Goal: Find specific page/section: Find specific page/section

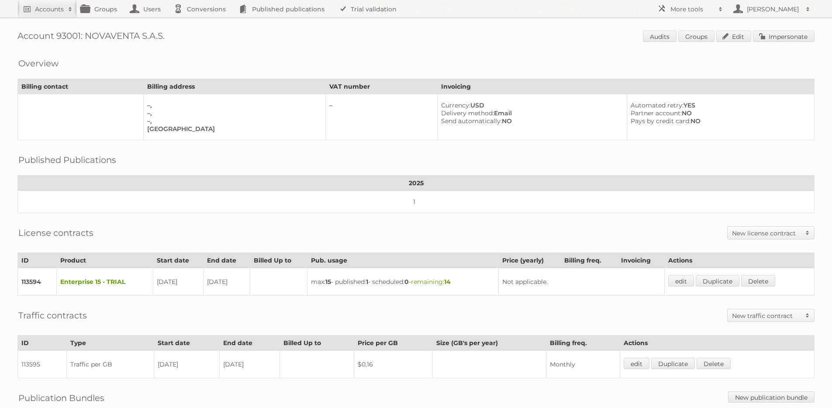
click at [70, 35] on h1 "Account 93001: NOVAVENTA S.A.S. Audits Groups Edit Impersonate" at bounding box center [415, 37] width 797 height 13
copy h1 "93001"
click at [677, 8] on h2 "More tools" at bounding box center [692, 9] width 44 height 9
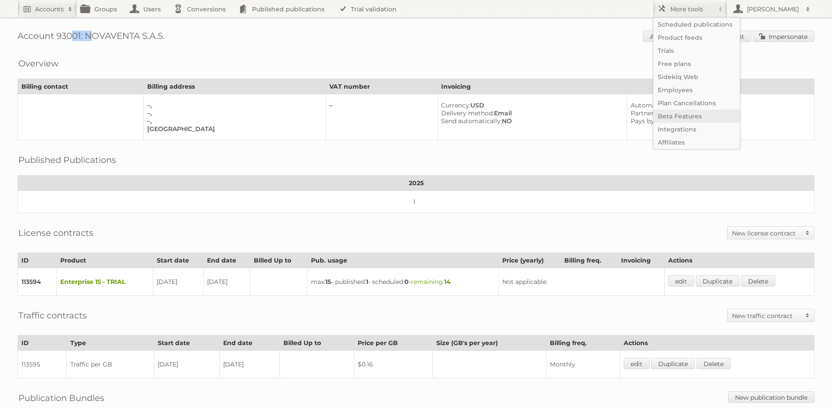
click at [672, 115] on link "Beta Features" at bounding box center [696, 116] width 86 height 13
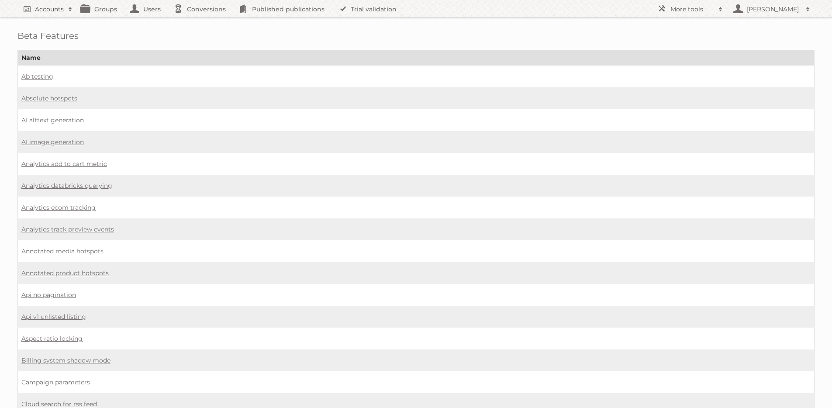
scroll to position [279, 0]
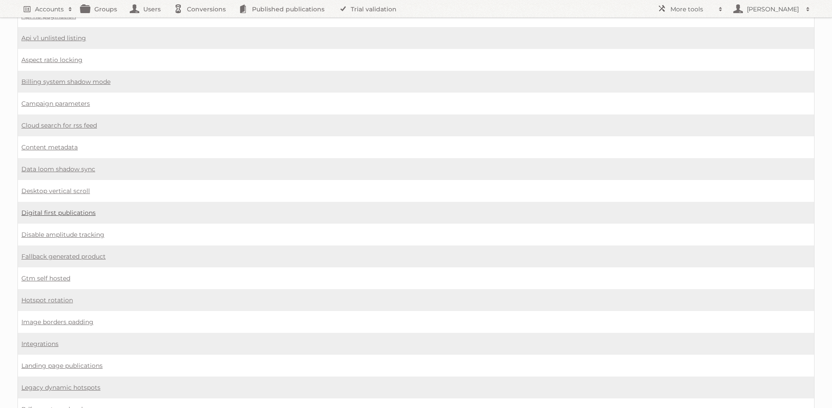
click at [65, 209] on link "Digital first publications" at bounding box center [58, 213] width 74 height 8
